Goal: Information Seeking & Learning: Learn about a topic

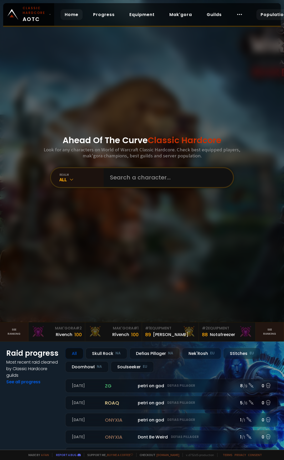
click at [268, 16] on link "Population" at bounding box center [273, 14] width 34 height 11
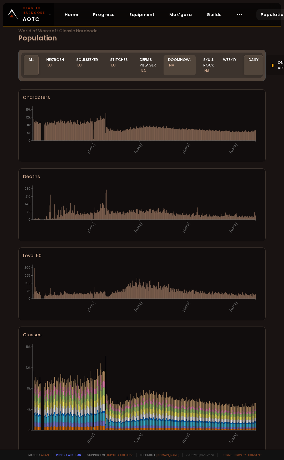
click at [178, 59] on div "Doomhowl NA" at bounding box center [180, 65] width 32 height 20
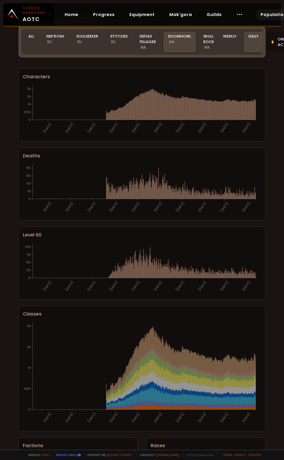
scroll to position [26, 0]
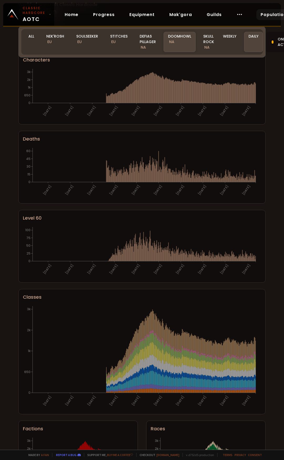
click at [255, 42] on div "Daily" at bounding box center [253, 42] width 19 height 20
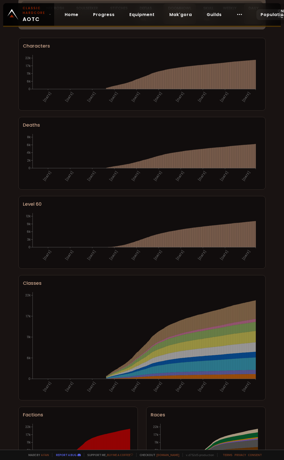
scroll to position [0, 0]
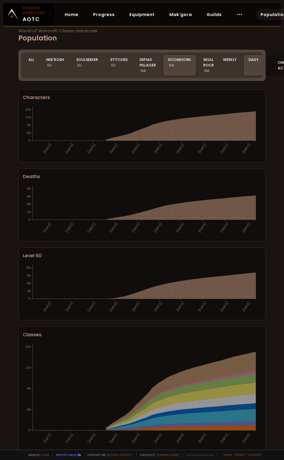
drag, startPoint x: 193, startPoint y: 62, endPoint x: 183, endPoint y: 63, distance: 10.0
click at [192, 62] on div "Doomhowl NA" at bounding box center [180, 65] width 32 height 20
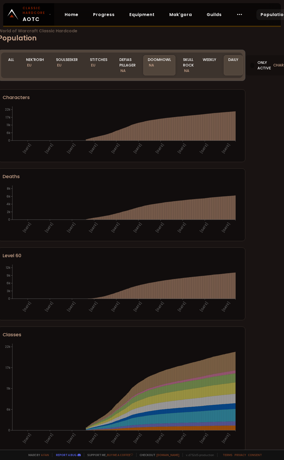
scroll to position [0, 40]
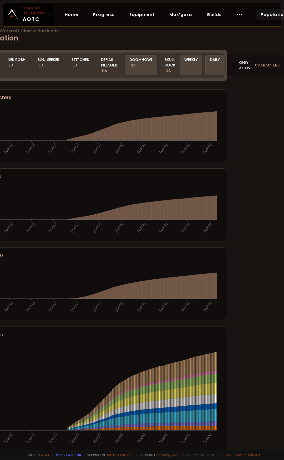
click at [193, 63] on div "Weekly" at bounding box center [191, 65] width 22 height 20
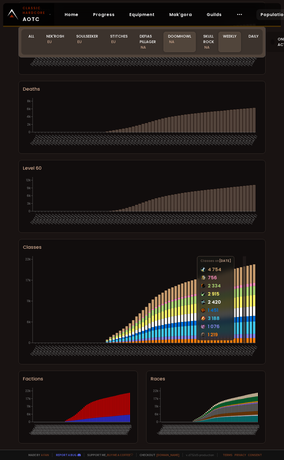
scroll to position [76, 0]
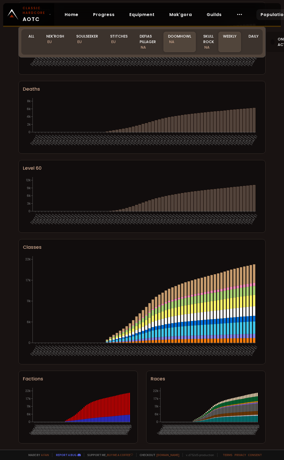
click at [274, 383] on div "World of Warcraft Classic Hardcode Population Realm Doomhowl All Nek'Rosh EU So…" at bounding box center [142, 225] width 284 height 450
click at [269, 194] on div "World of Warcraft Classic Hardcode Population Realm Doomhowl All Nek'Rosh EU So…" at bounding box center [142, 225] width 284 height 450
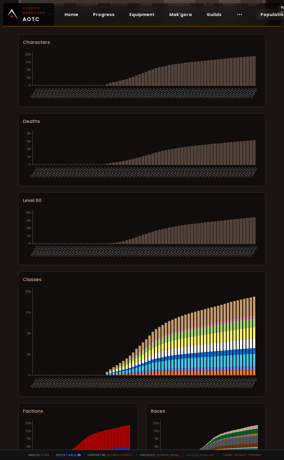
scroll to position [0, 0]
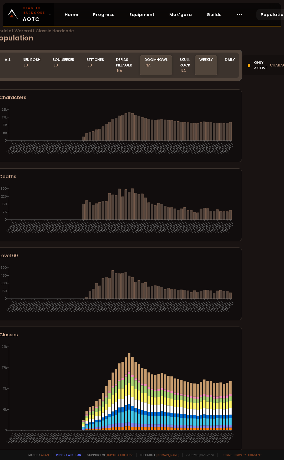
scroll to position [0, 40]
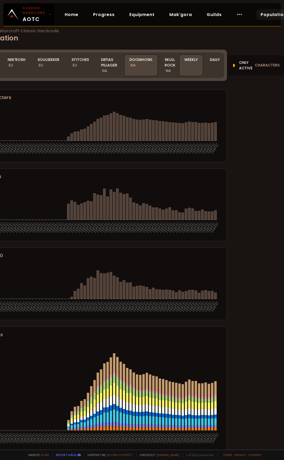
click at [264, 65] on span "characters" at bounding box center [267, 66] width 25 height 6
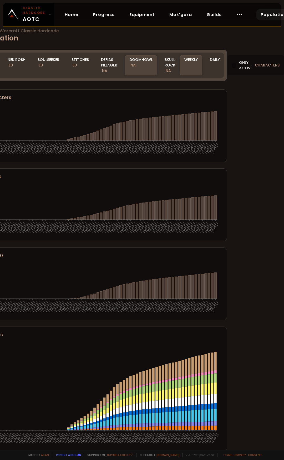
drag, startPoint x: 242, startPoint y: 63, endPoint x: 239, endPoint y: 68, distance: 6.2
click at [242, 62] on div "Only active characters" at bounding box center [255, 65] width 57 height 20
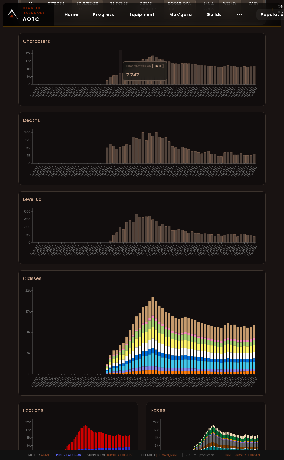
scroll to position [0, 0]
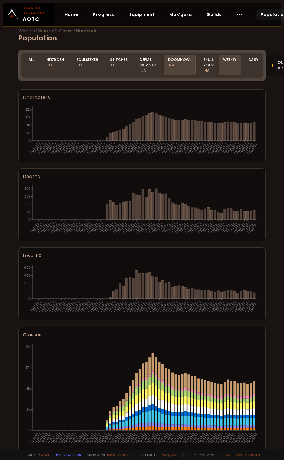
click at [6, 122] on div "World of Warcraft Classic Hardcode Population Realm Doomhowl All Nek'Rosh EU So…" at bounding box center [142, 225] width 284 height 450
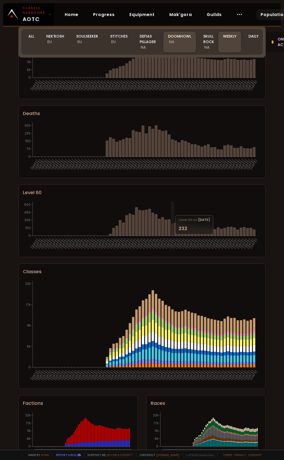
scroll to position [53, 0]
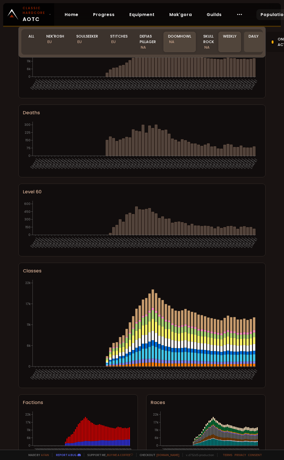
click at [253, 43] on div "Daily" at bounding box center [253, 42] width 19 height 20
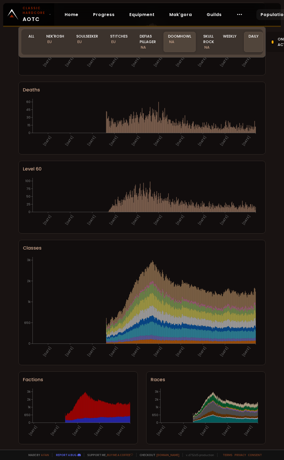
scroll to position [76, 0]
